Goal: Information Seeking & Learning: Check status

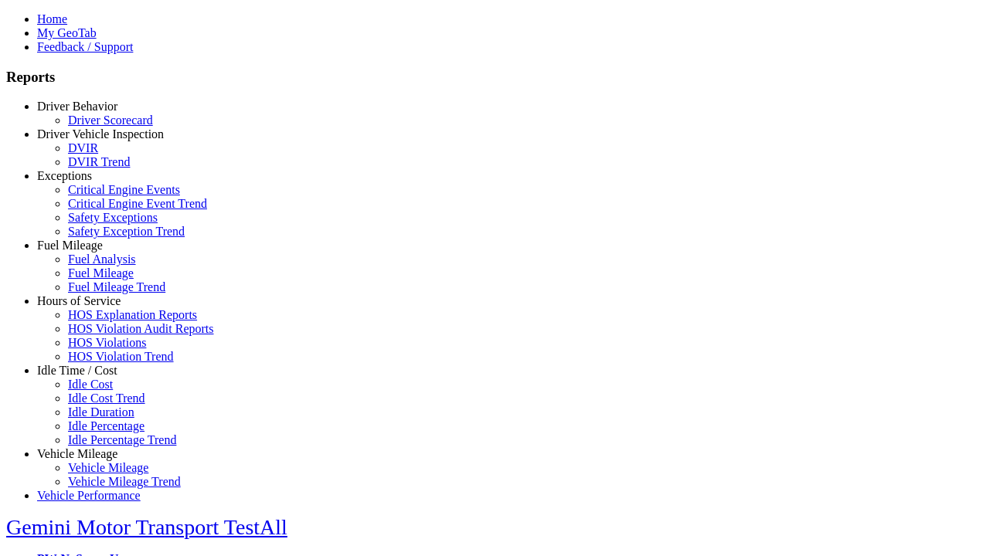
click at [89, 182] on link "Exceptions" at bounding box center [64, 175] width 55 height 13
click at [100, 196] on link "Critical Engine Events" at bounding box center [124, 189] width 112 height 13
type input "*********"
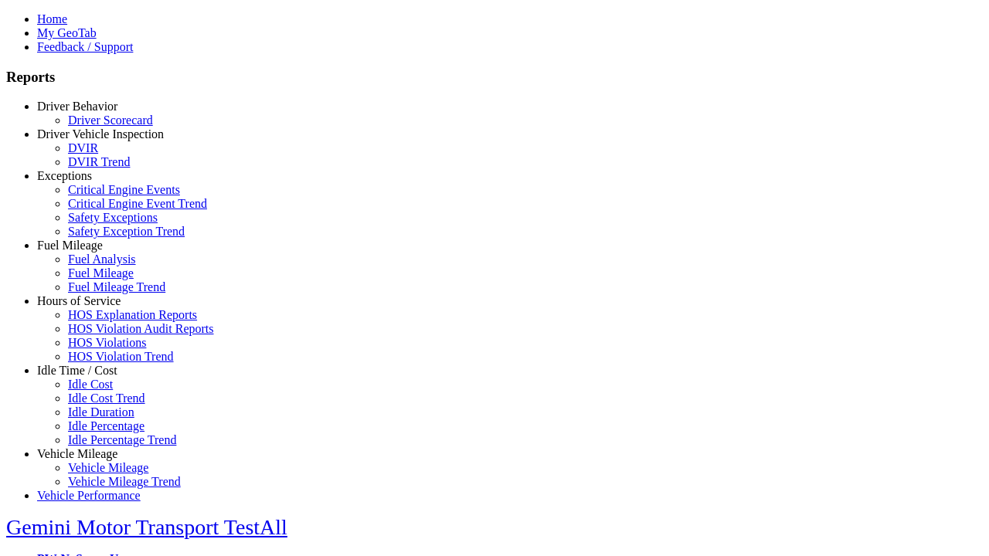
type input "**********"
